Goal: Task Accomplishment & Management: Manage account settings

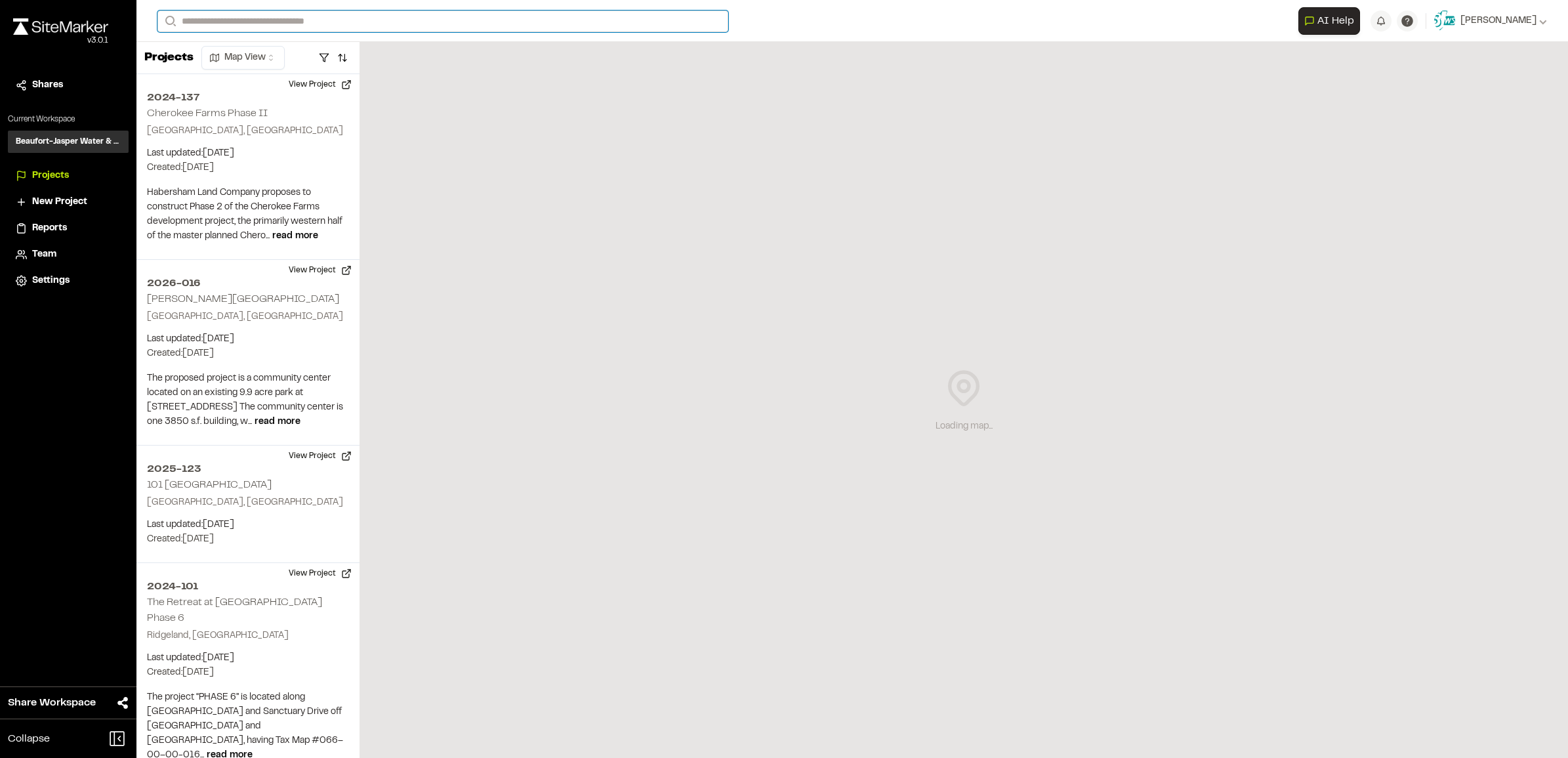
click at [264, 25] on input "Search" at bounding box center [443, 21] width 571 height 22
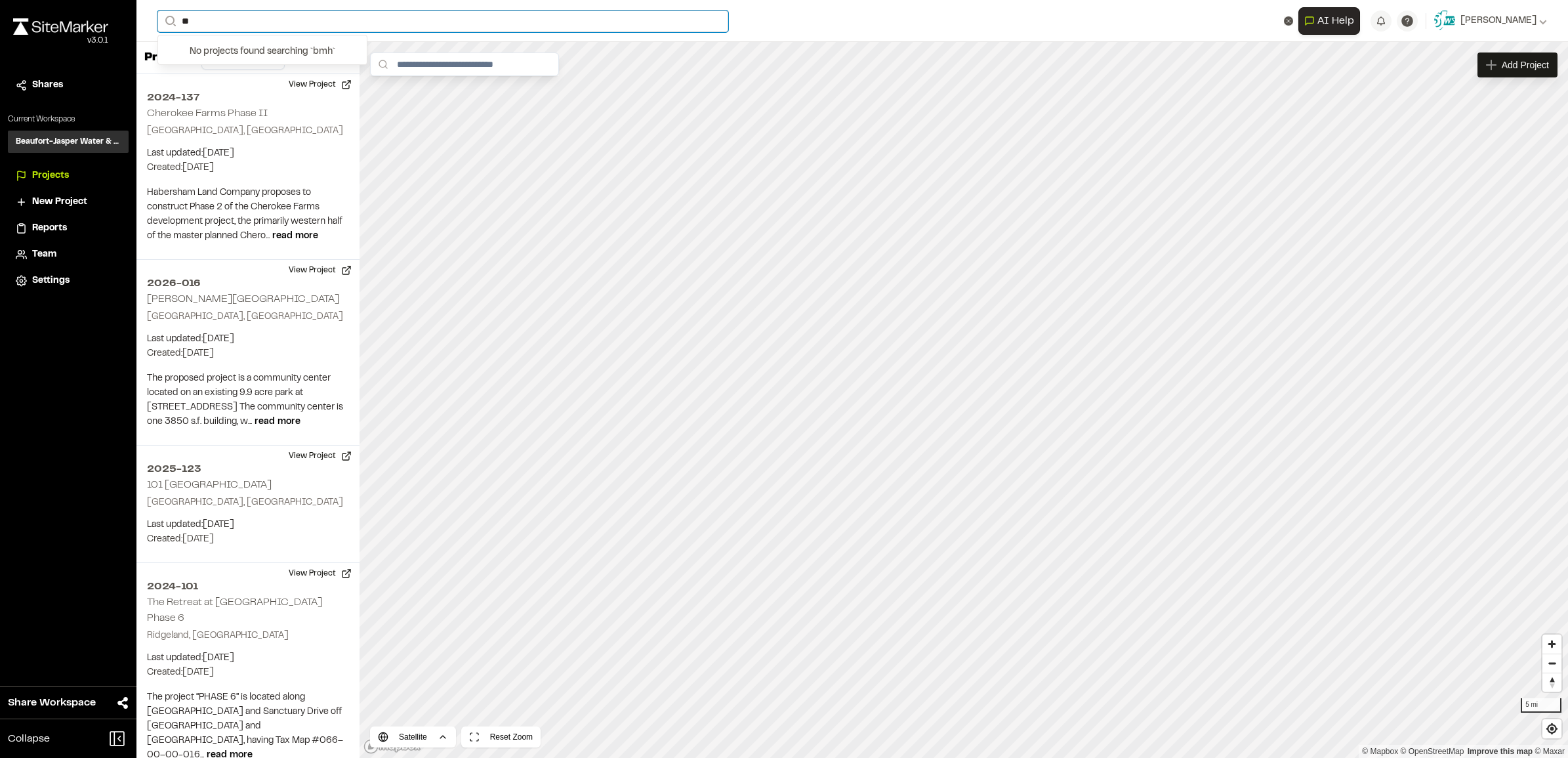
type input "*"
type input "******"
click at [240, 56] on p "2025-016 [GEOGRAPHIC_DATA]" at bounding box center [262, 52] width 193 height 16
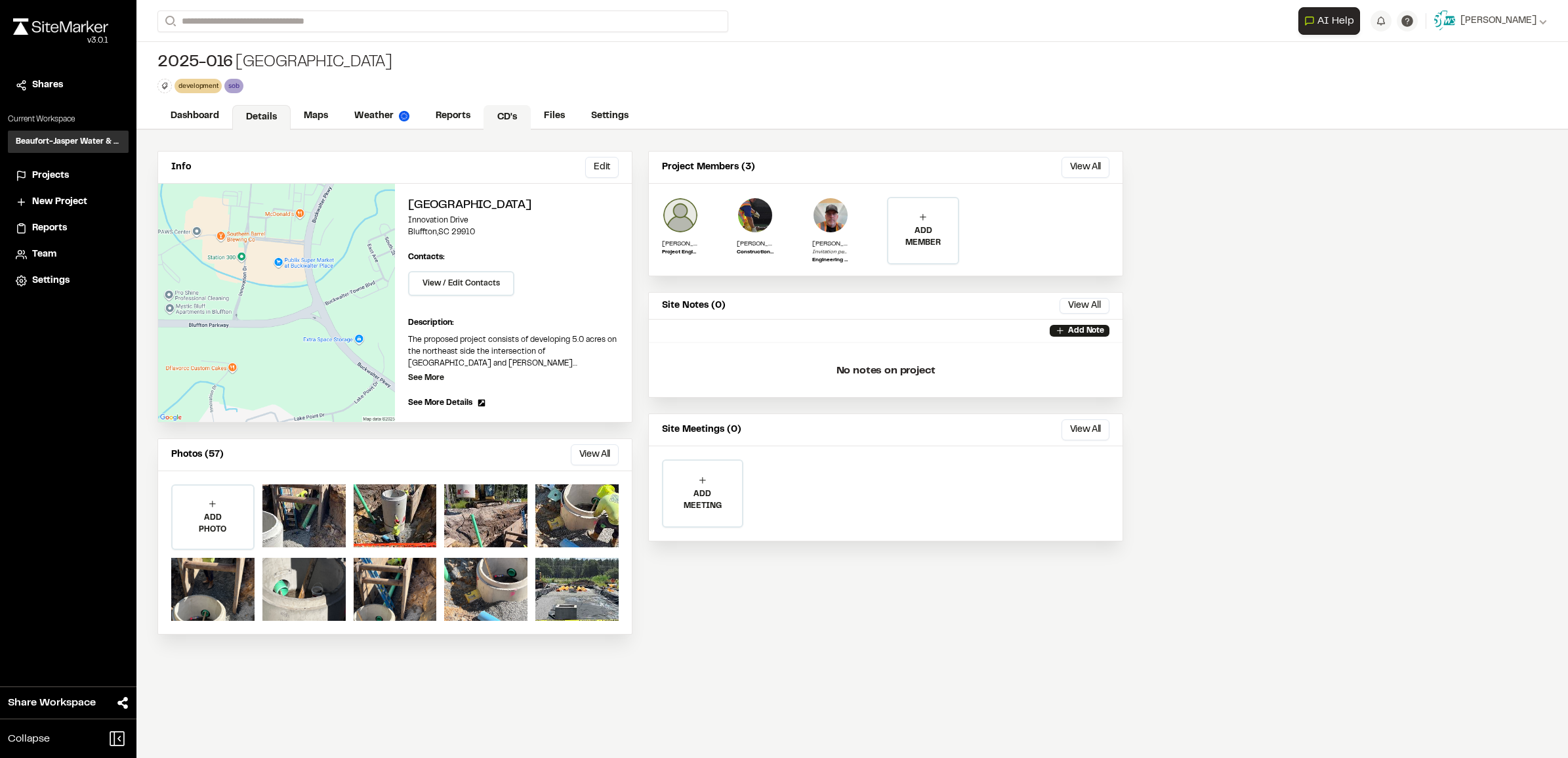
click at [504, 110] on link "CD's" at bounding box center [507, 117] width 47 height 25
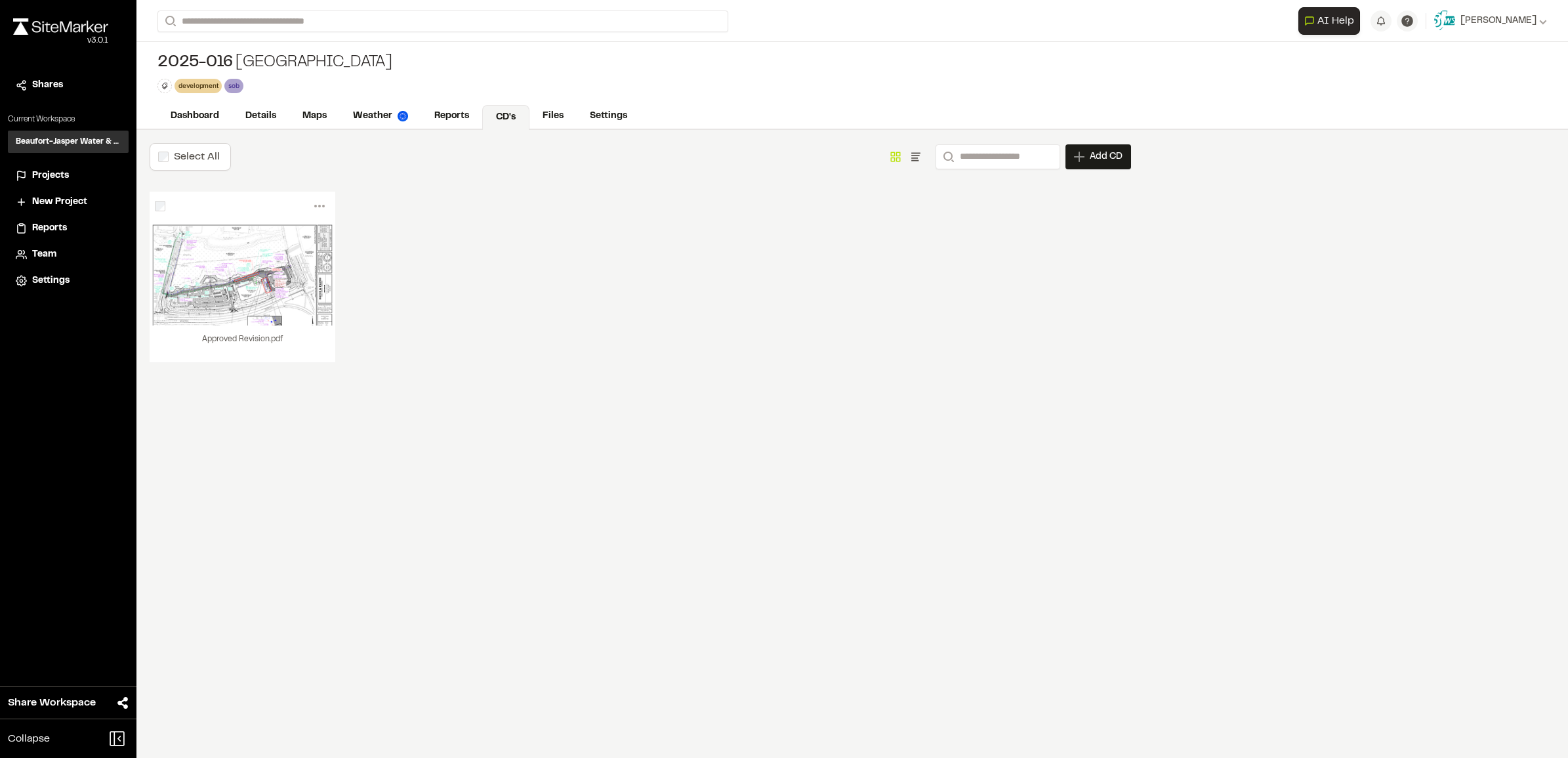
click at [260, 341] on div "Approved Revision.pdf" at bounding box center [242, 344] width 186 height 37
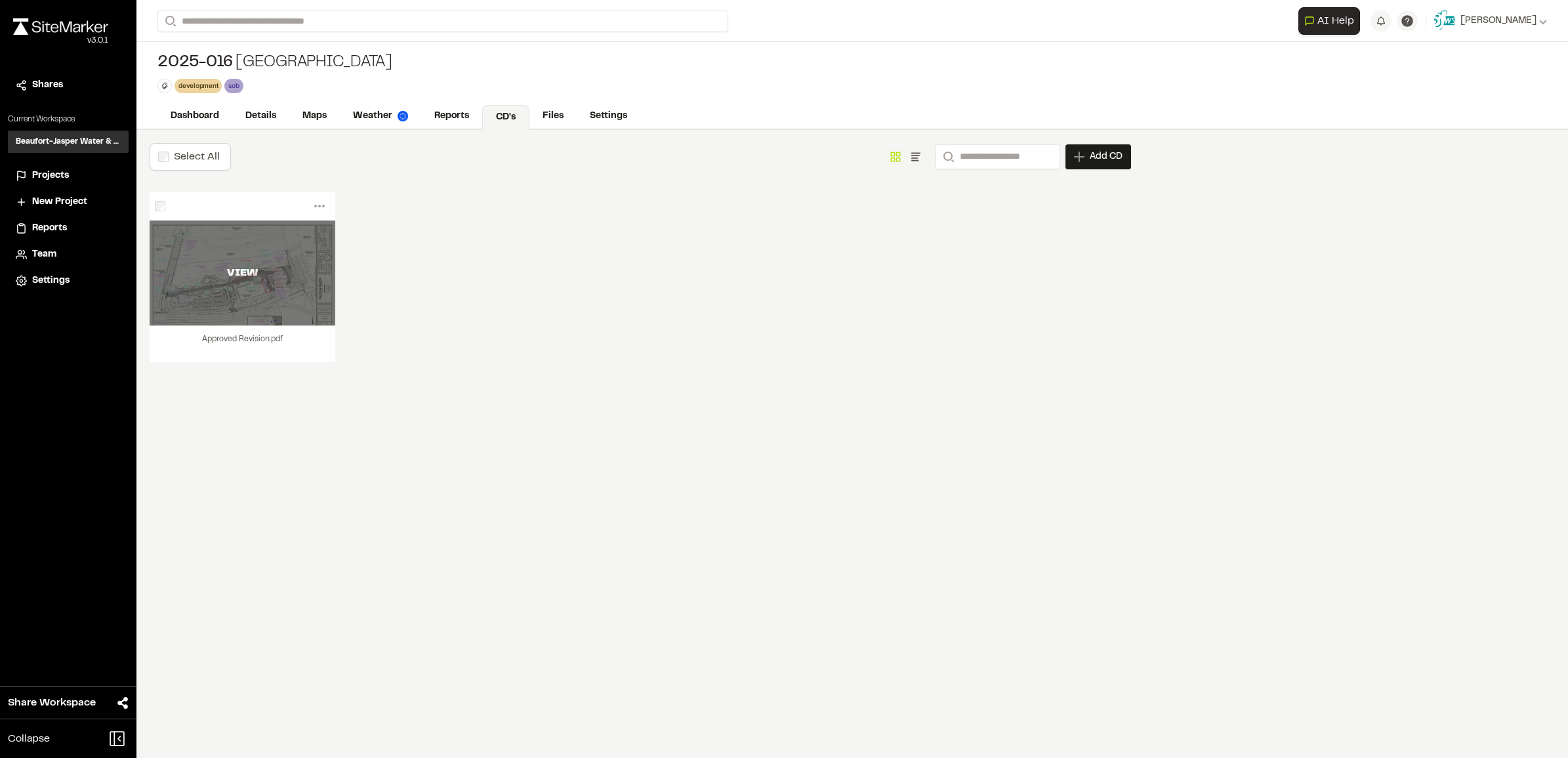
click at [242, 300] on div "VIEW" at bounding box center [242, 273] width 186 height 105
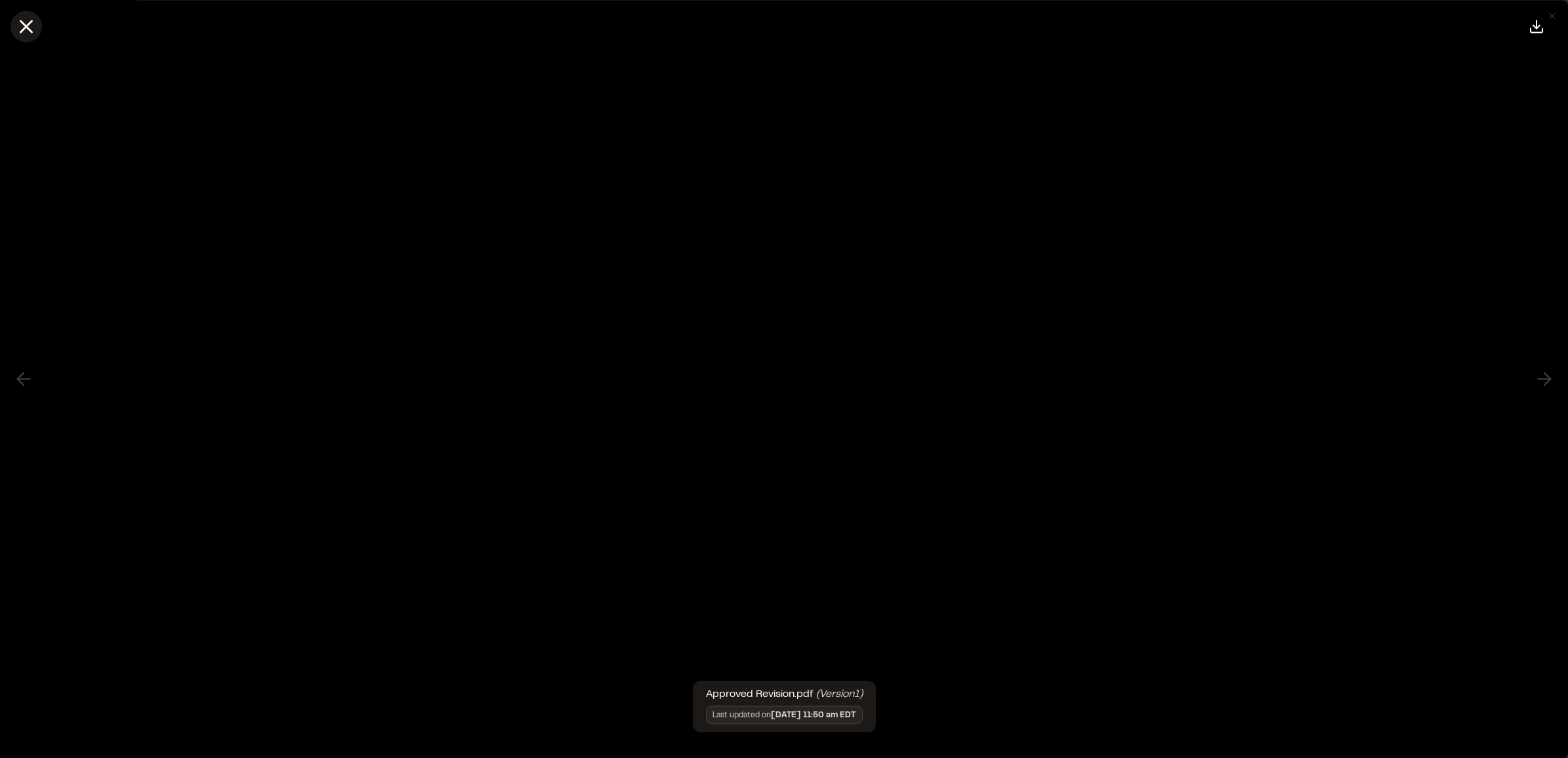
click at [20, 22] on icon at bounding box center [26, 26] width 22 height 22
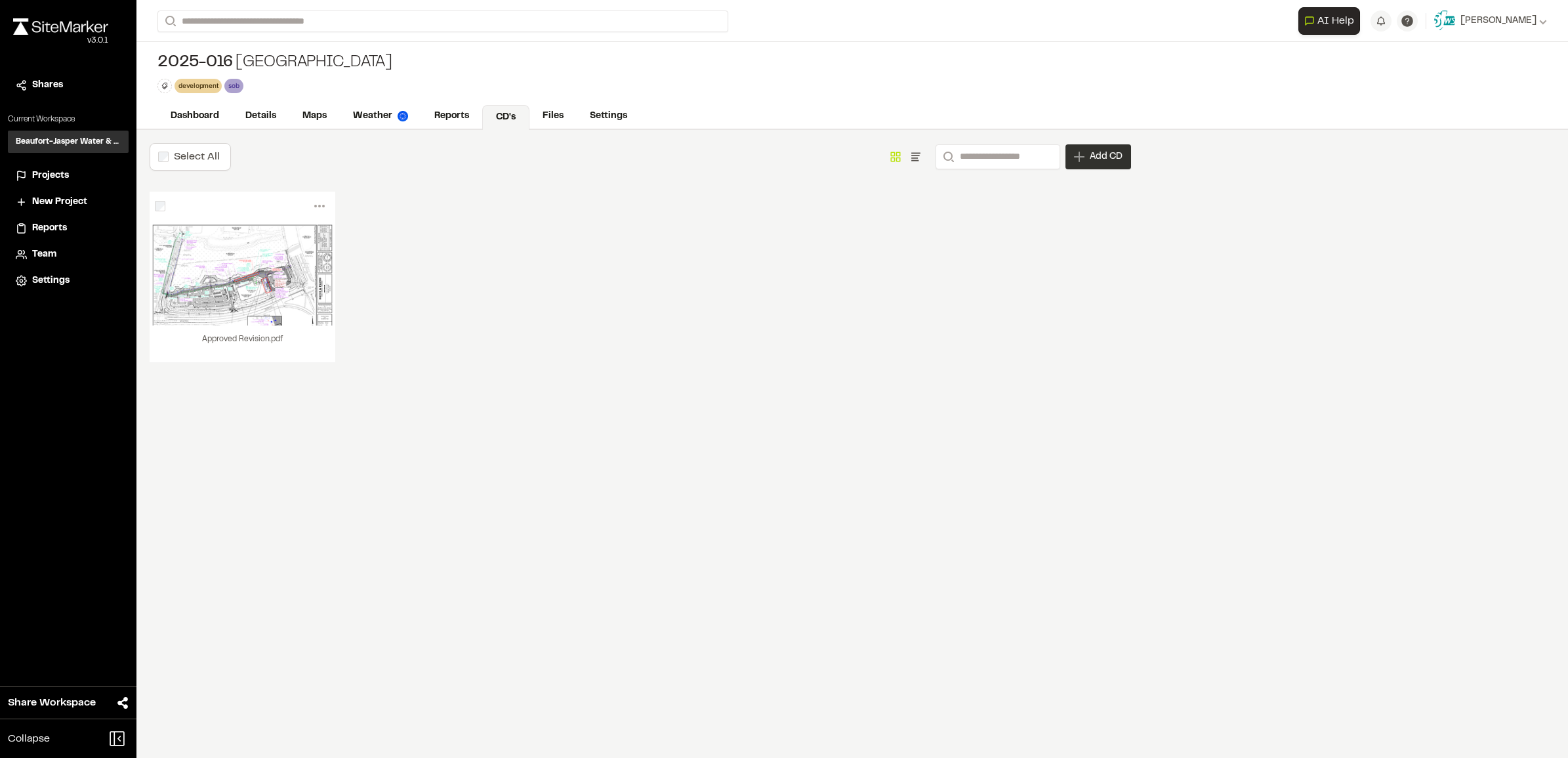
click at [1091, 159] on span "Add CD" at bounding box center [1106, 157] width 33 height 13
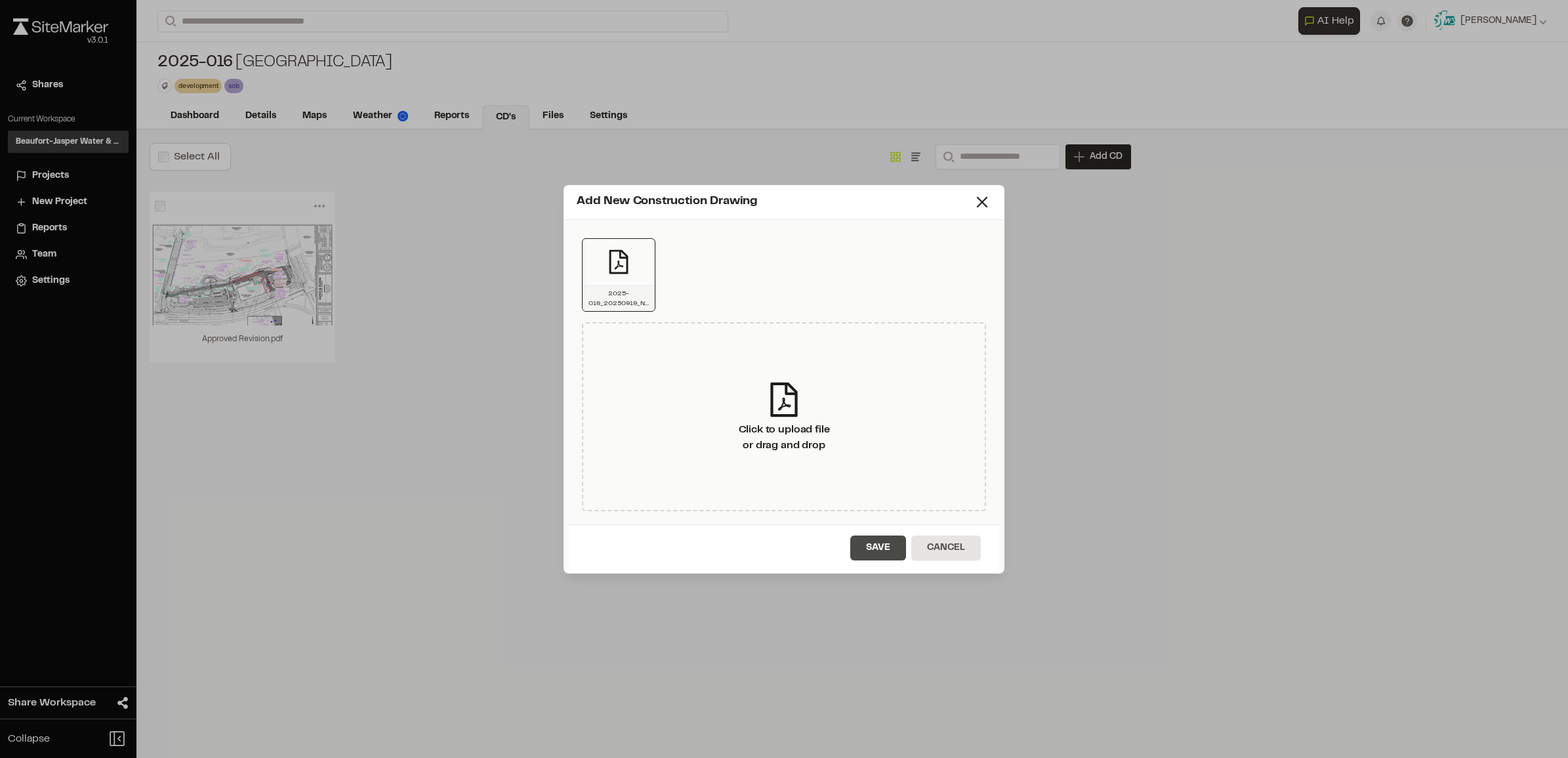
click at [881, 545] on button "Save" at bounding box center [878, 548] width 56 height 25
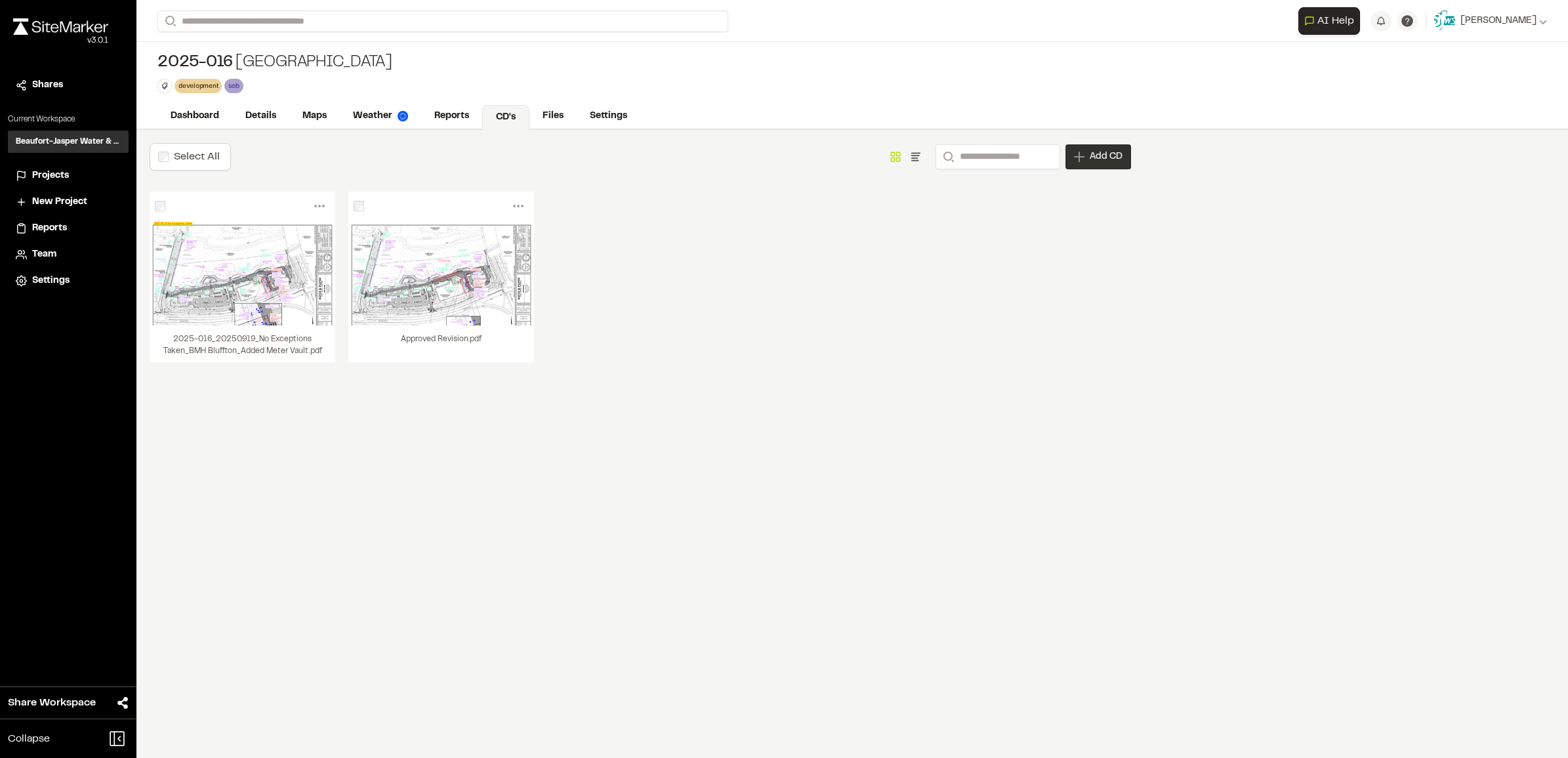
click at [1095, 155] on span "Add CD" at bounding box center [1106, 157] width 33 height 13
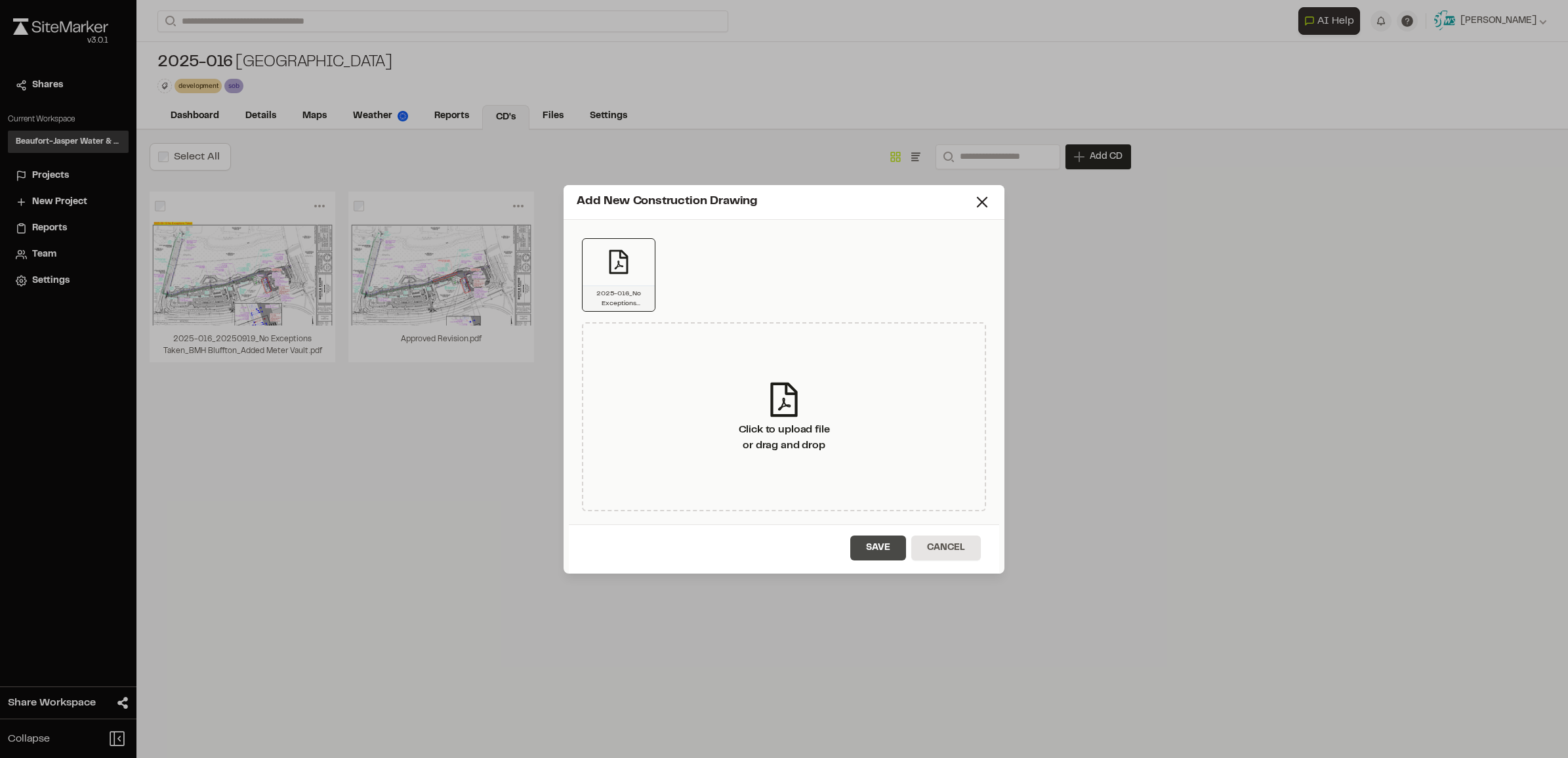
click at [869, 543] on button "Save" at bounding box center [878, 548] width 56 height 25
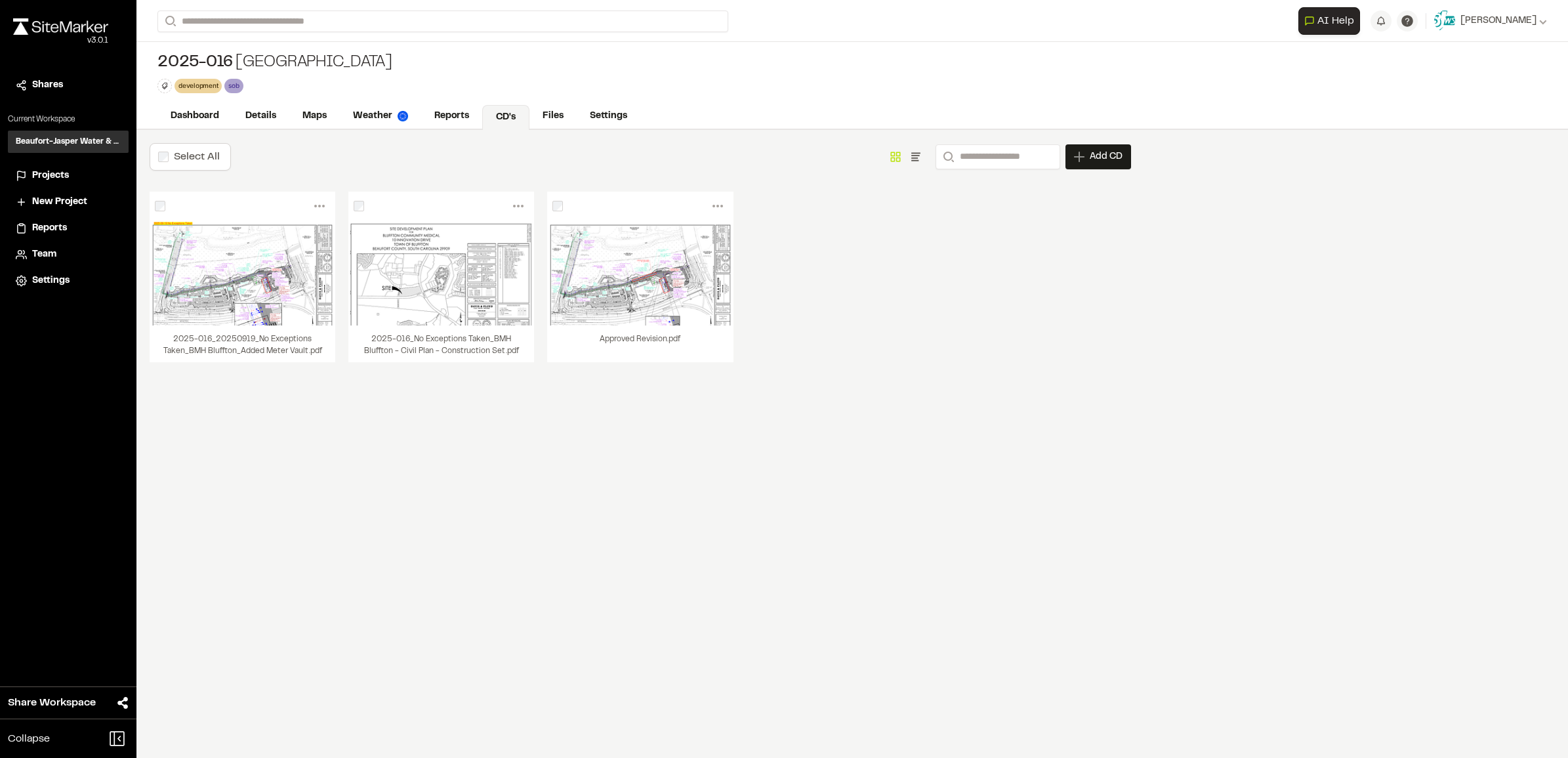
click at [486, 441] on div "Select All Show as Grid Show as List Search Add CD Add New Construction Drawing…" at bounding box center [640, 444] width 1007 height 628
click at [258, 119] on link "Details" at bounding box center [262, 117] width 59 height 25
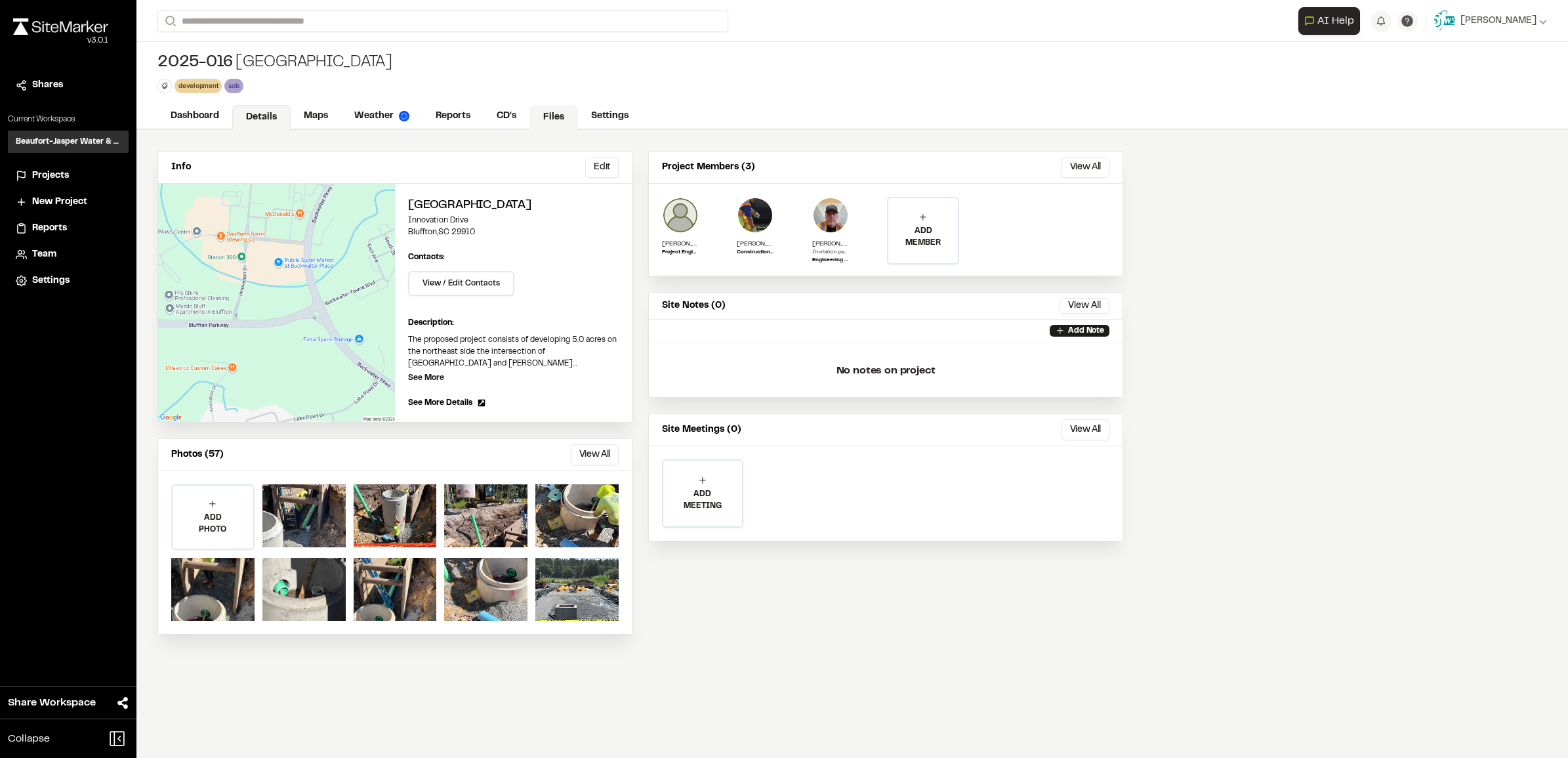
click at [566, 116] on link "Files" at bounding box center [553, 117] width 48 height 25
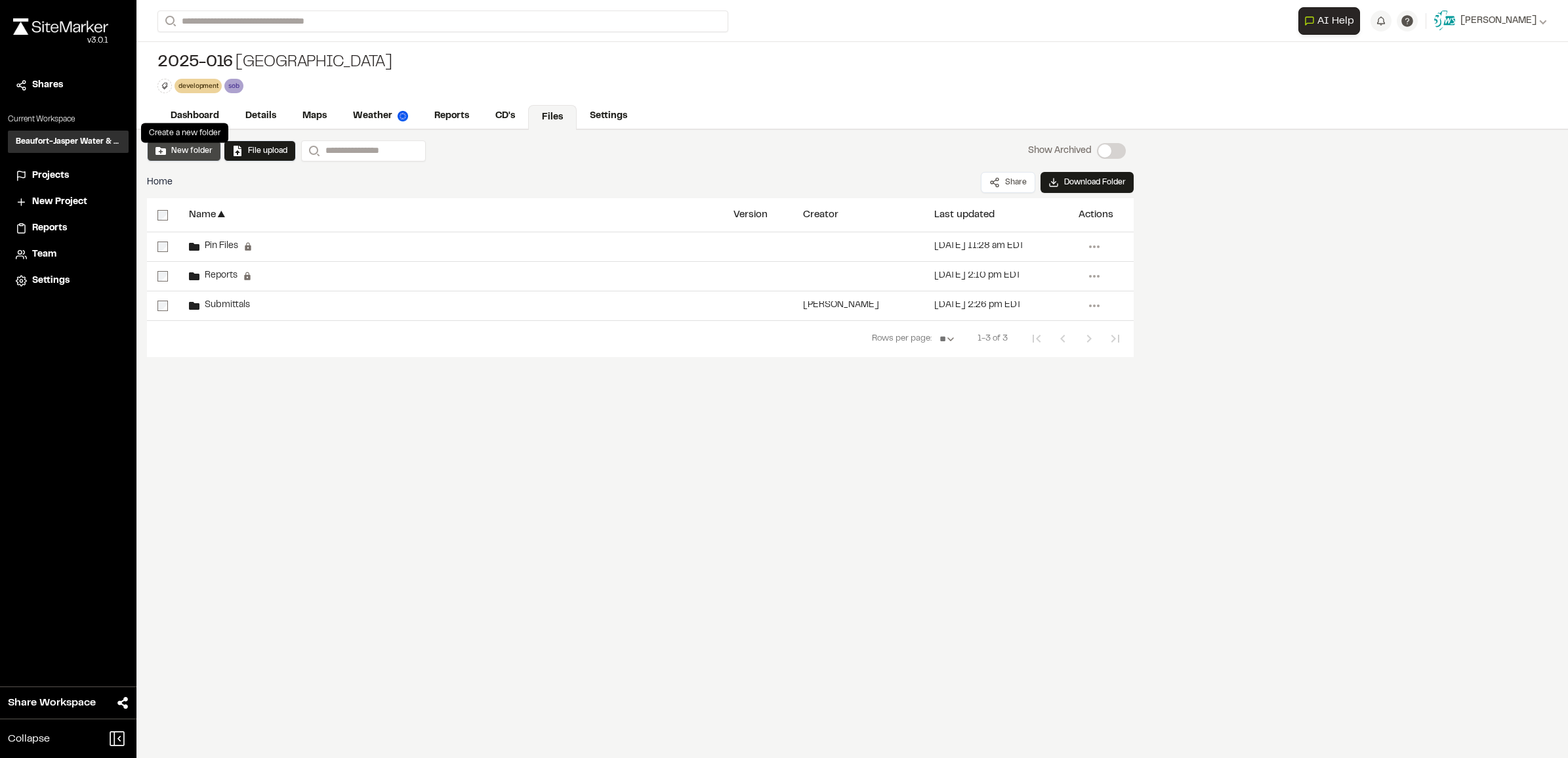
click at [186, 151] on button "New folder" at bounding box center [184, 151] width 57 height 12
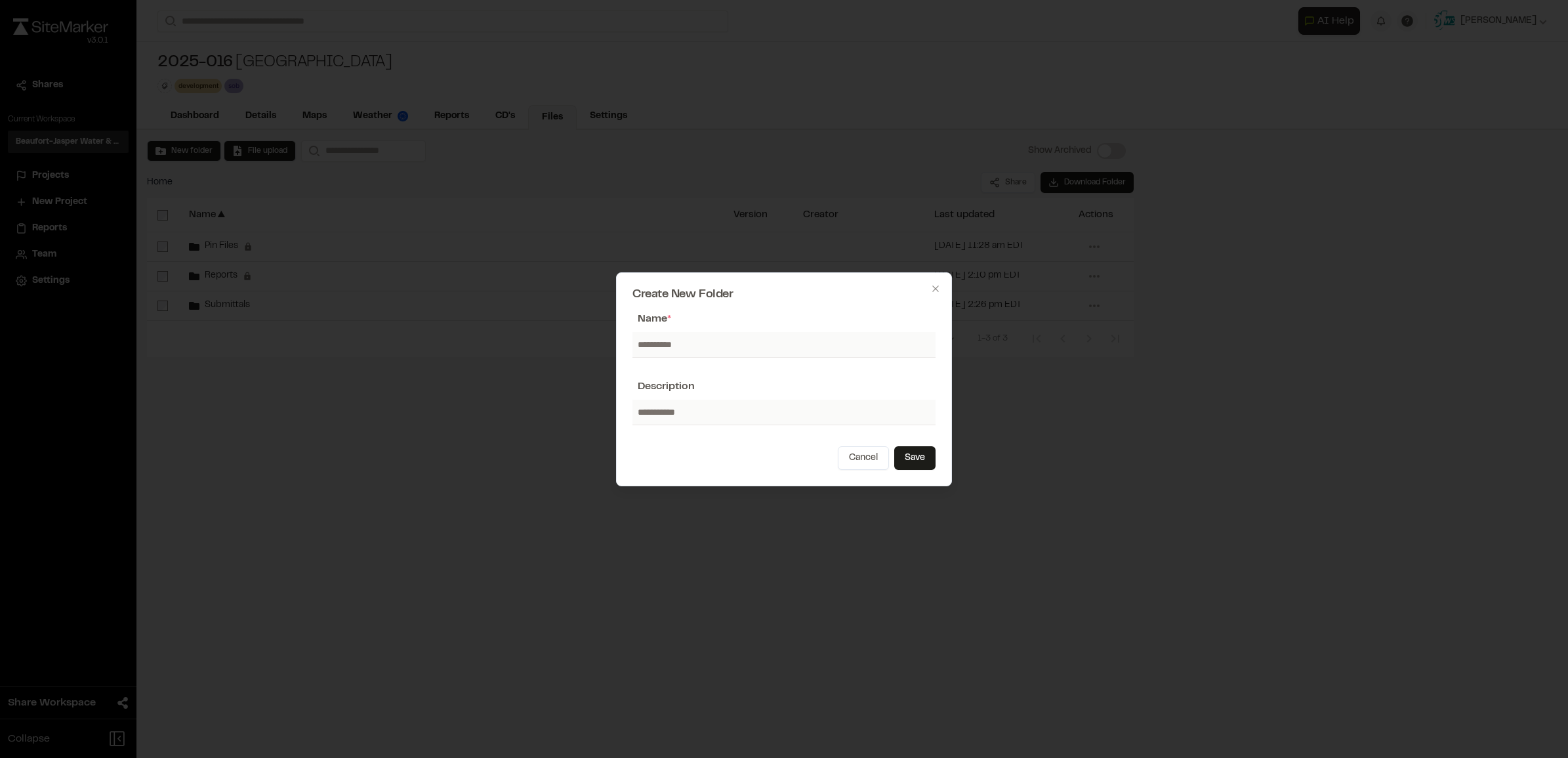
click at [707, 349] on input "text" at bounding box center [784, 344] width 303 height 25
type input "**********"
click at [922, 456] on button "Save" at bounding box center [915, 458] width 42 height 24
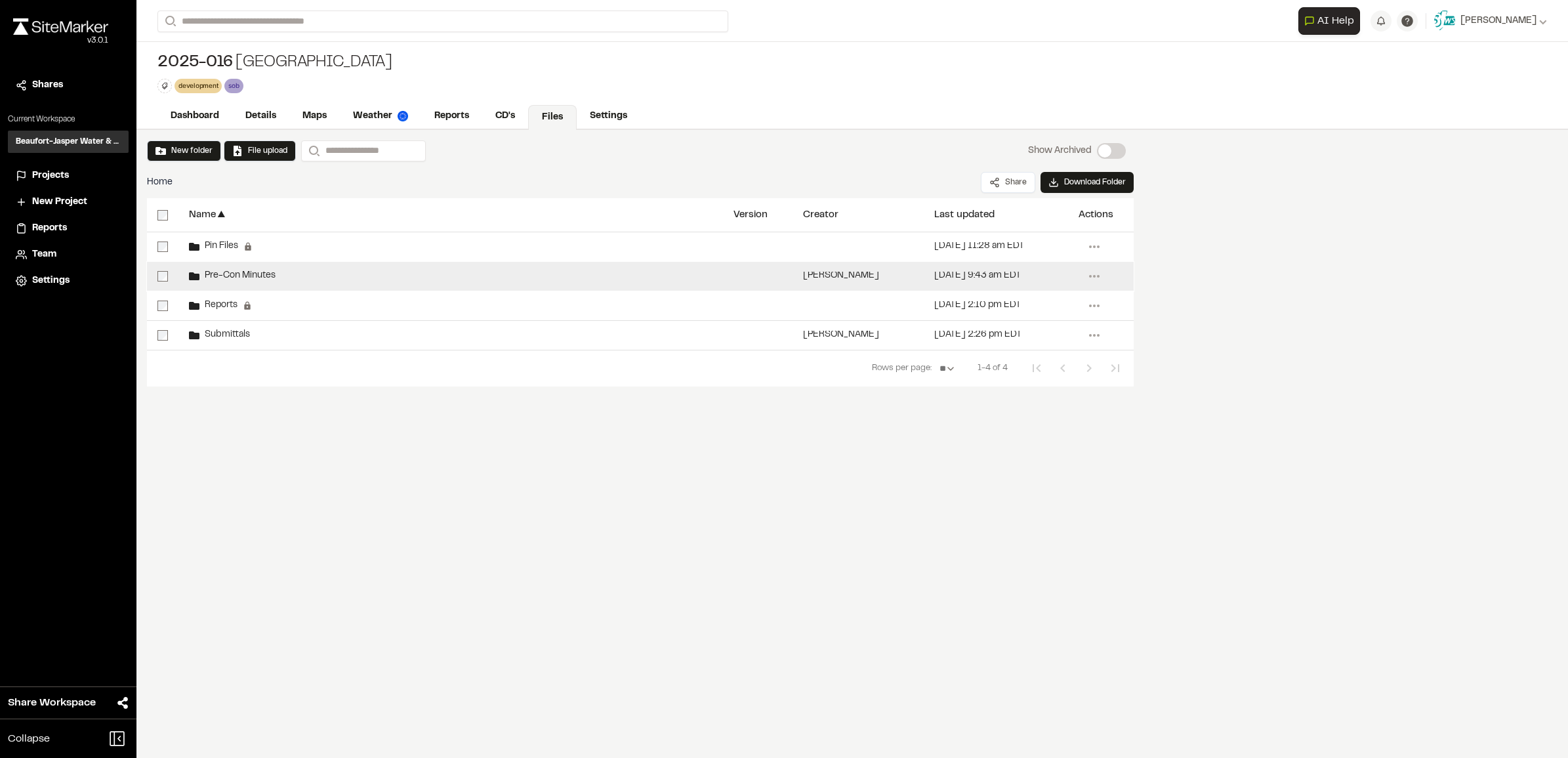
click at [283, 279] on div "Pre-Con Minutes" at bounding box center [450, 276] width 544 height 29
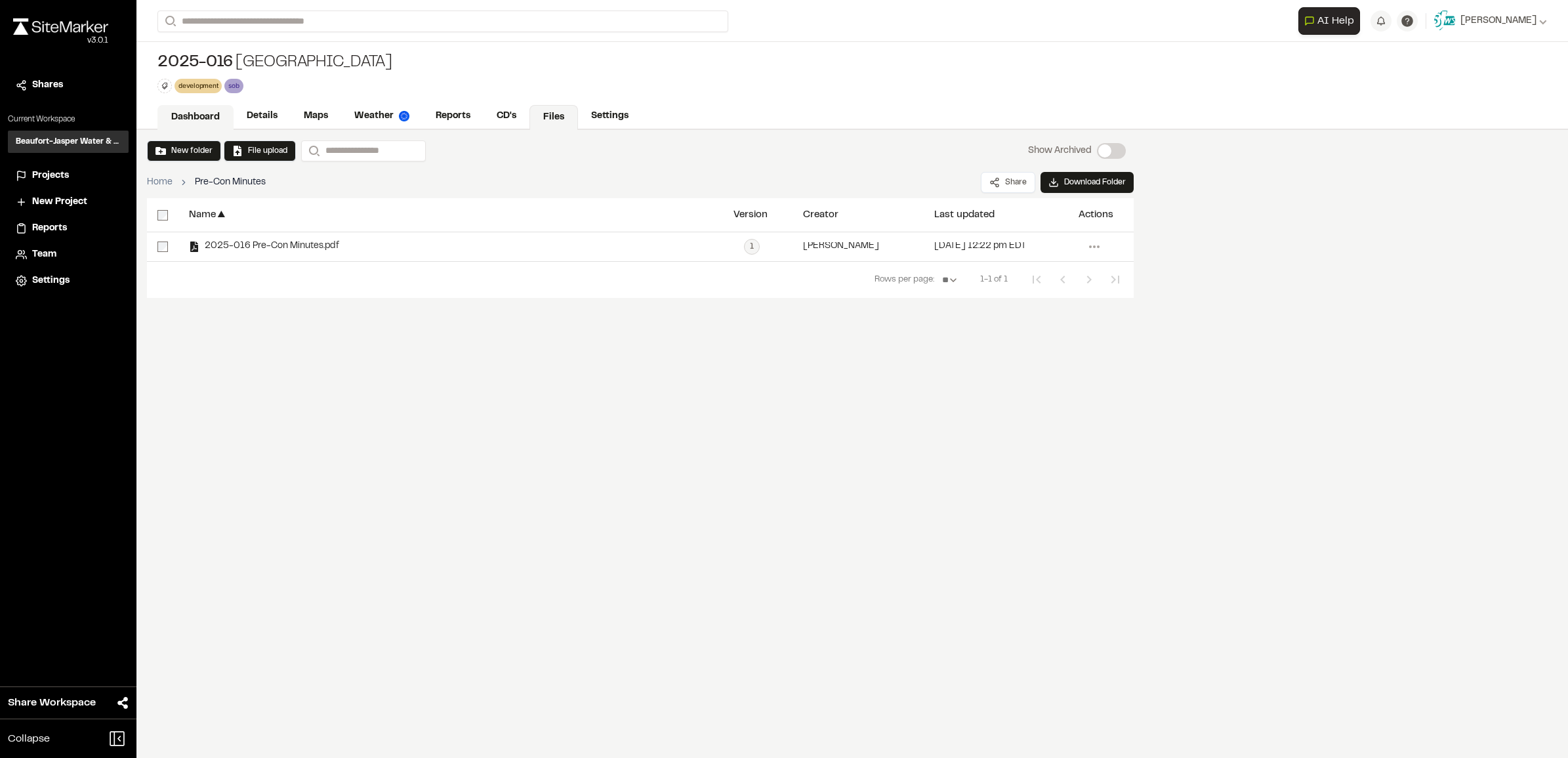
click at [206, 119] on link "Dashboard" at bounding box center [195, 117] width 76 height 25
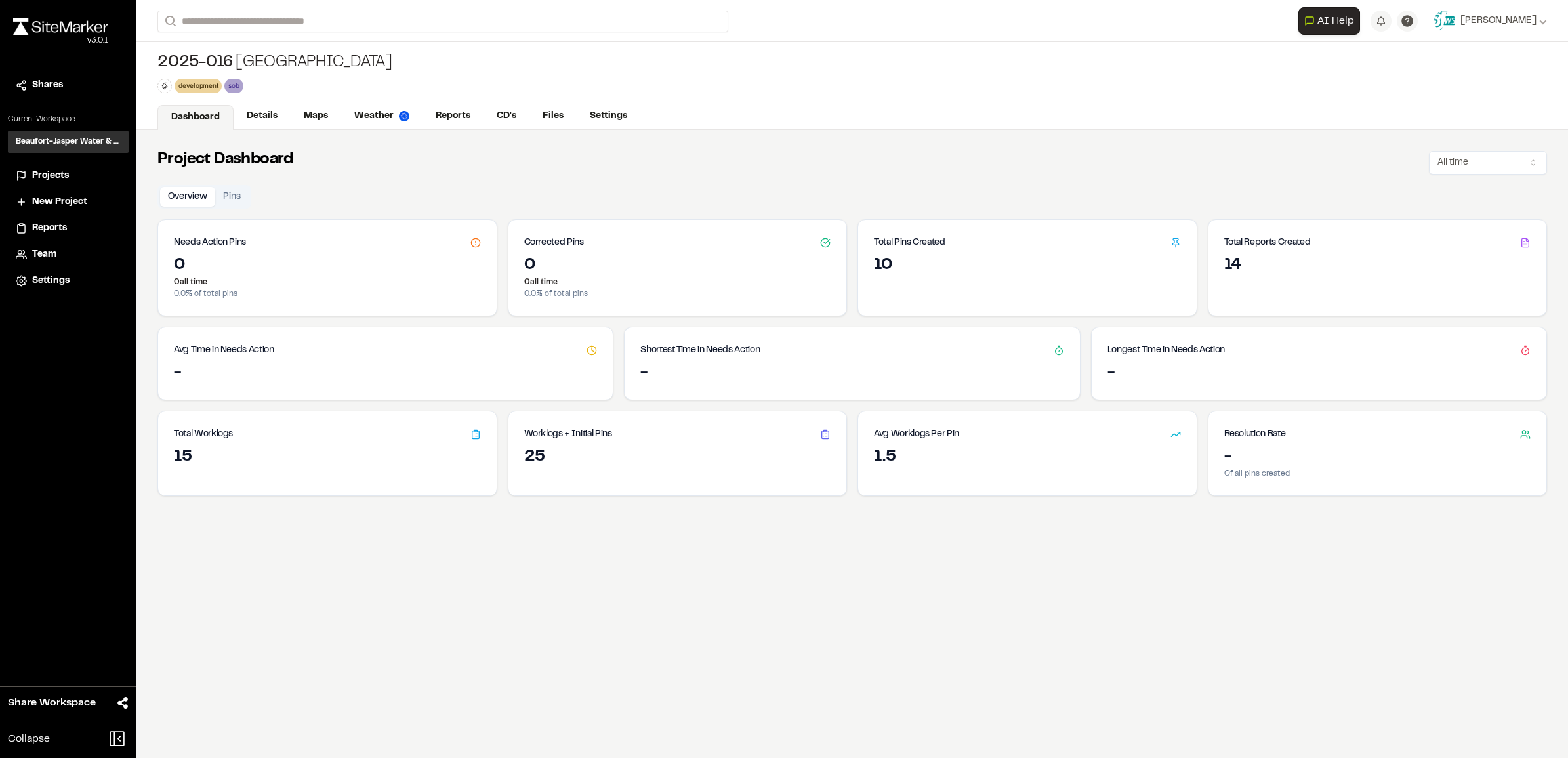
click at [230, 198] on button "Pins" at bounding box center [232, 197] width 33 height 20
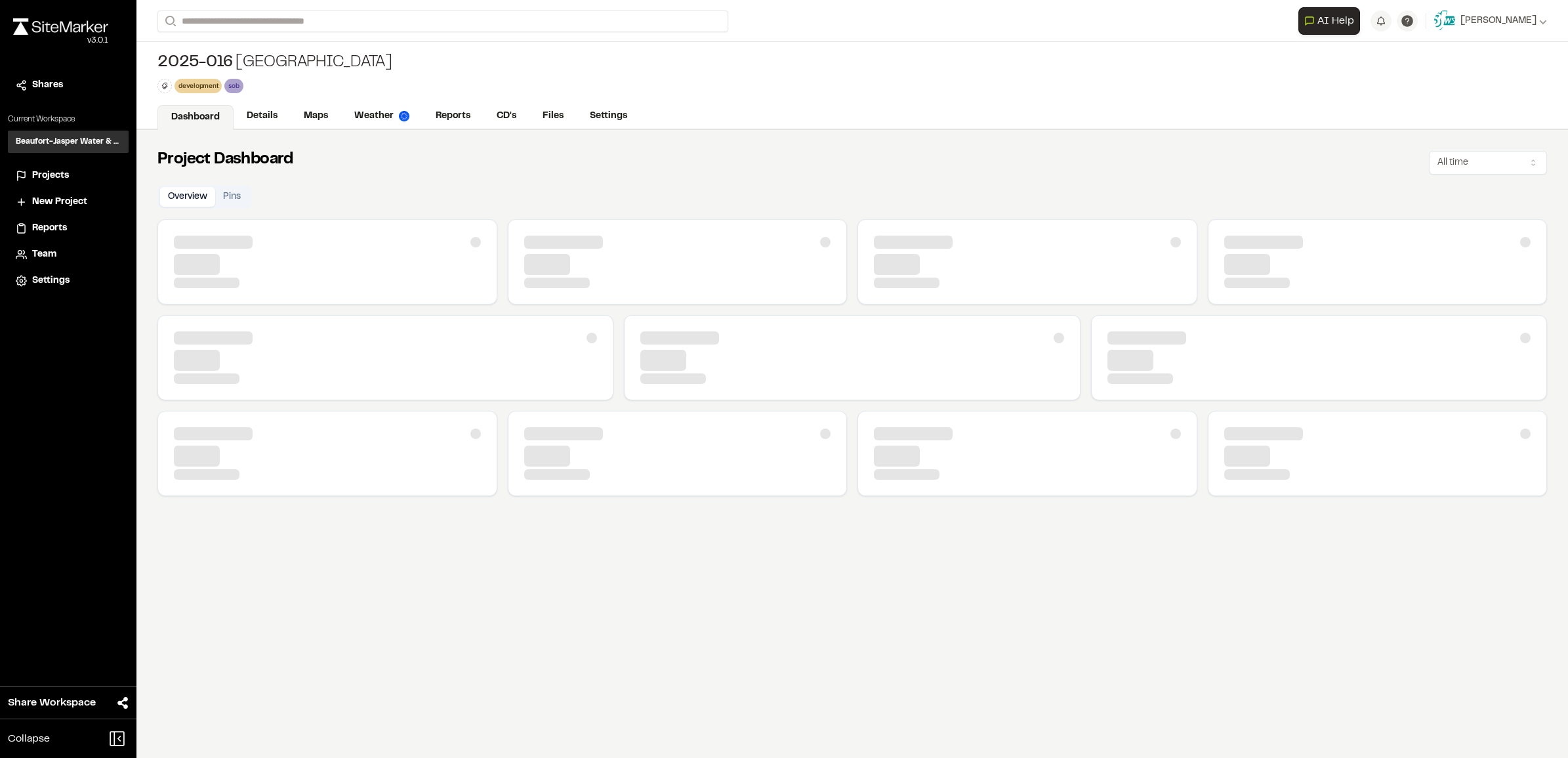
click at [178, 201] on button "Overview" at bounding box center [187, 197] width 55 height 20
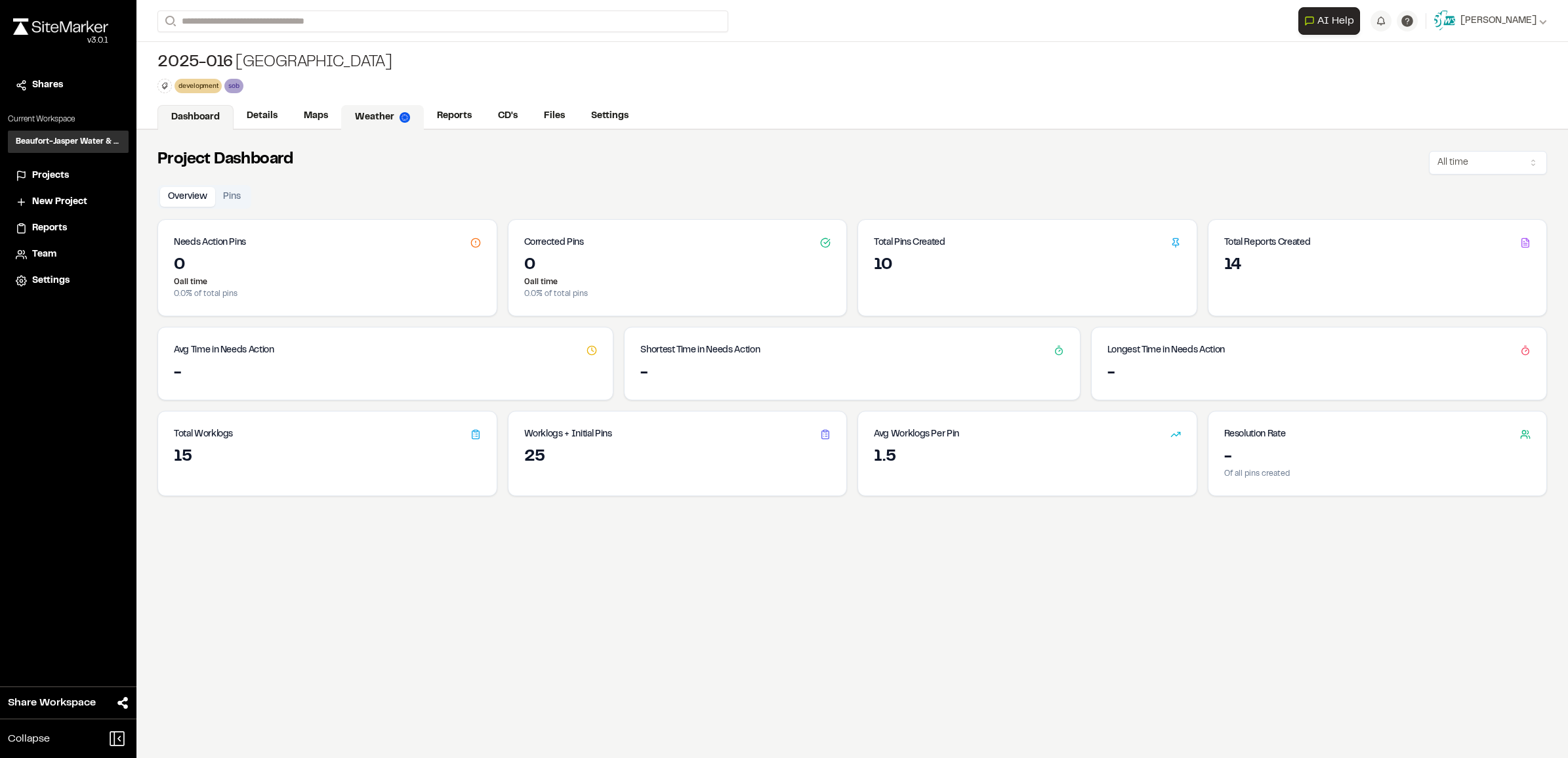
click at [372, 119] on link "Weather" at bounding box center [382, 117] width 82 height 25
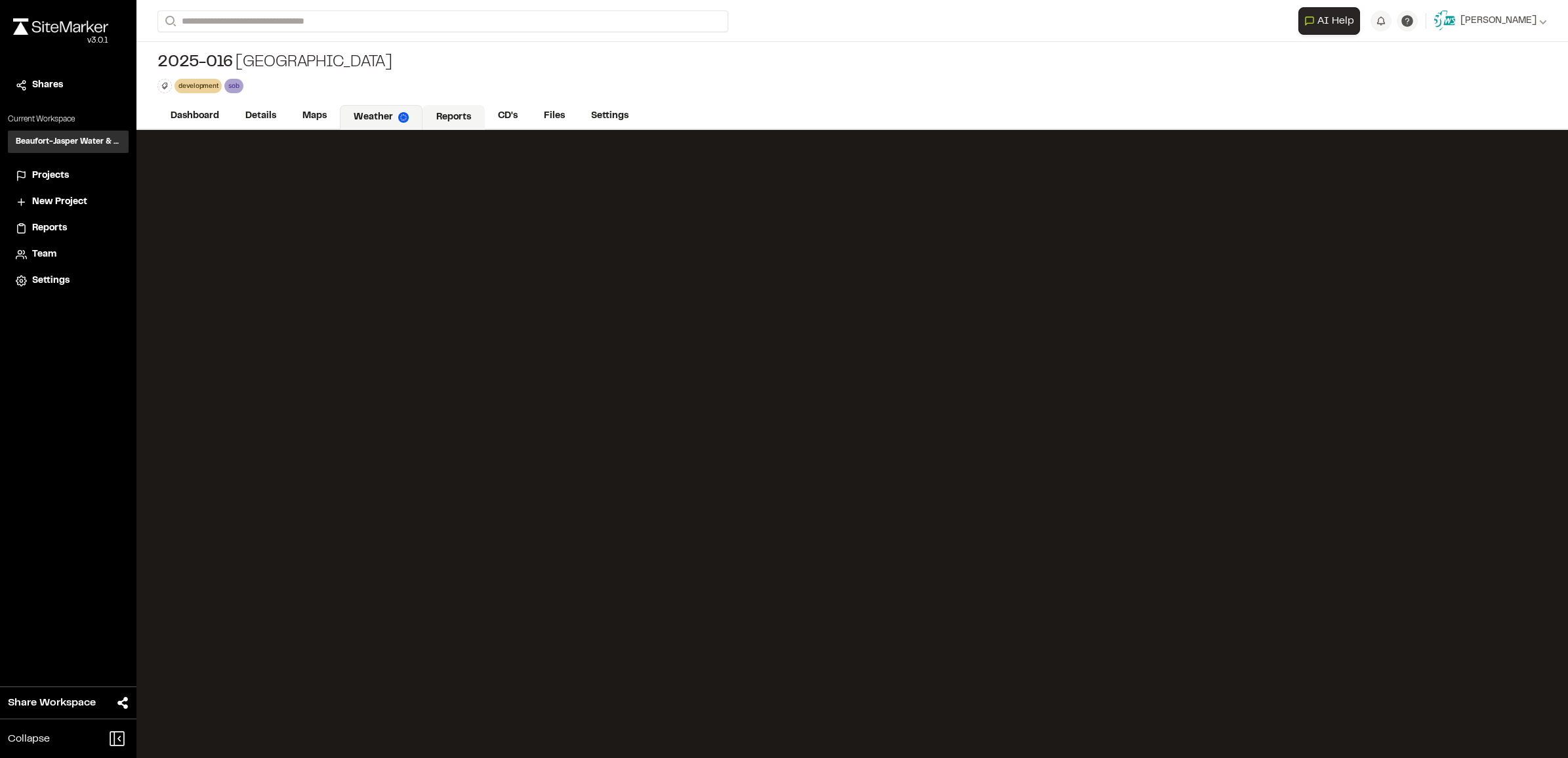
click at [447, 114] on link "Reports" at bounding box center [454, 117] width 63 height 25
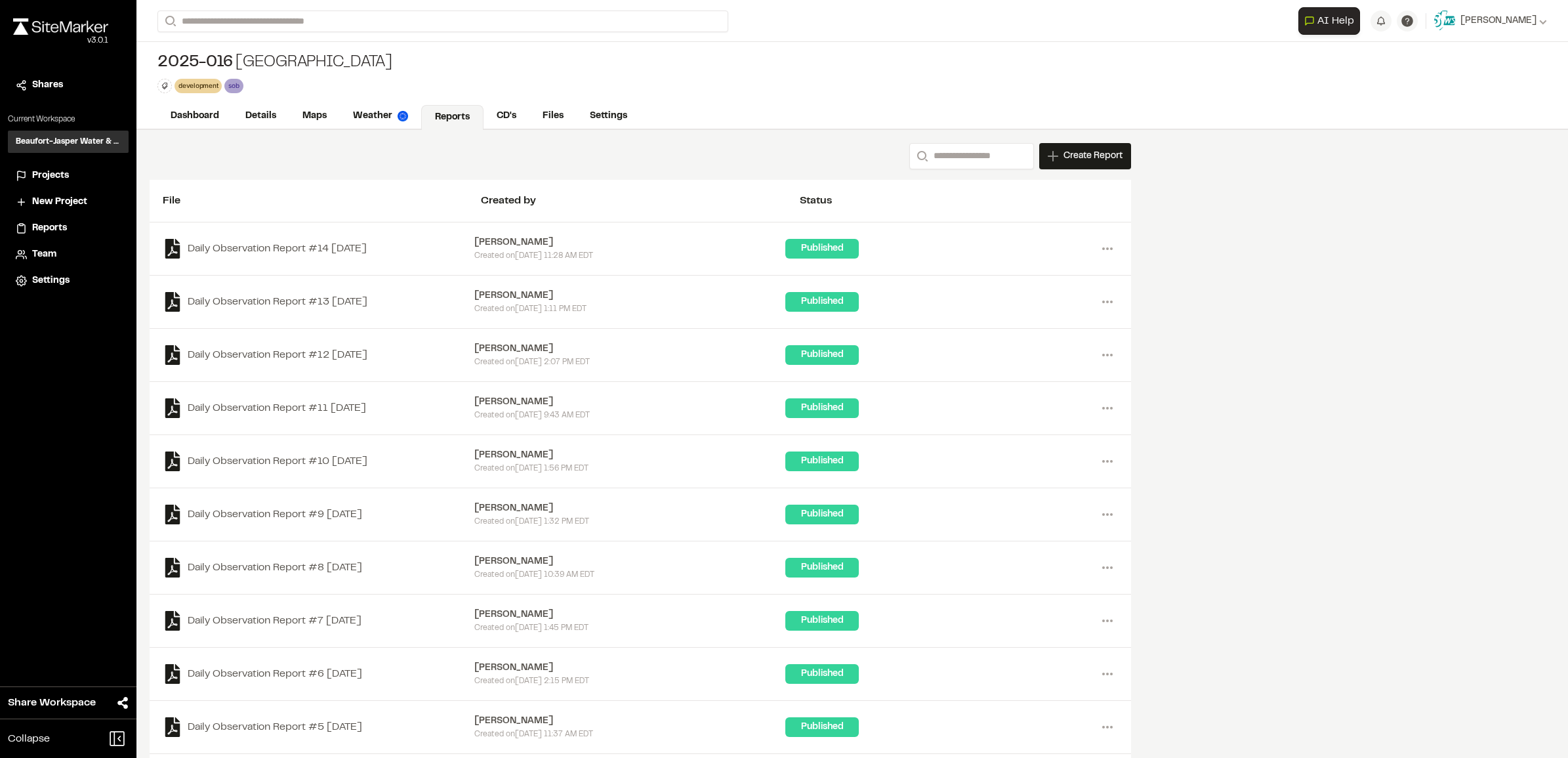
click at [48, 24] on img at bounding box center [61, 27] width 95 height 16
